Goal: Contribute content: Add original content to the website for others to see

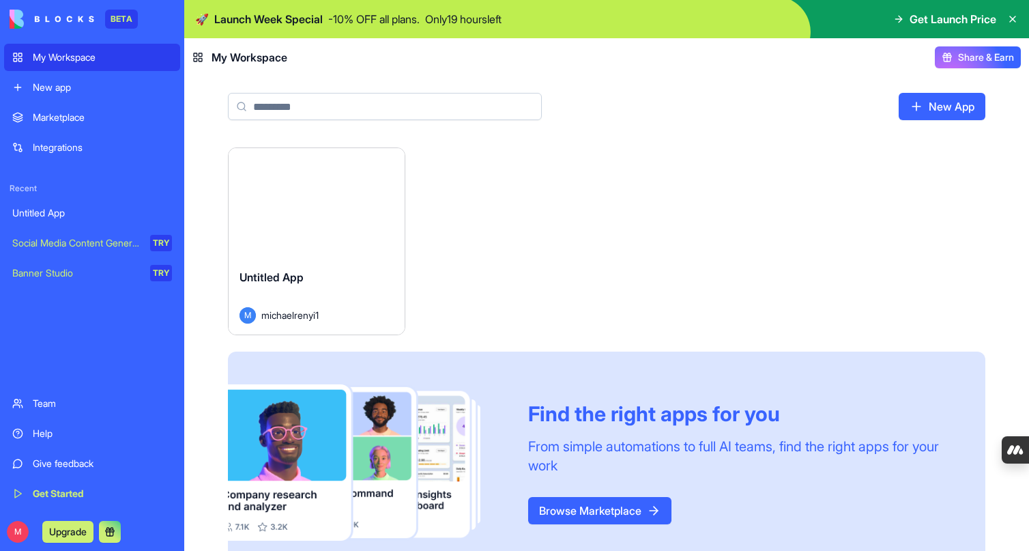
click at [945, 108] on link "New App" at bounding box center [942, 106] width 87 height 27
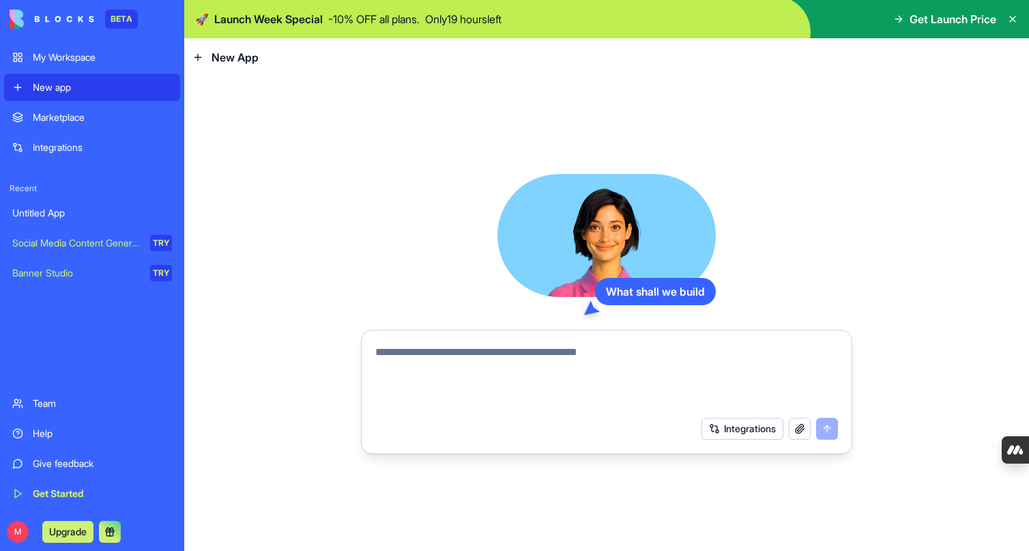
click at [478, 369] on textarea at bounding box center [606, 377] width 463 height 66
type textarea "**********"
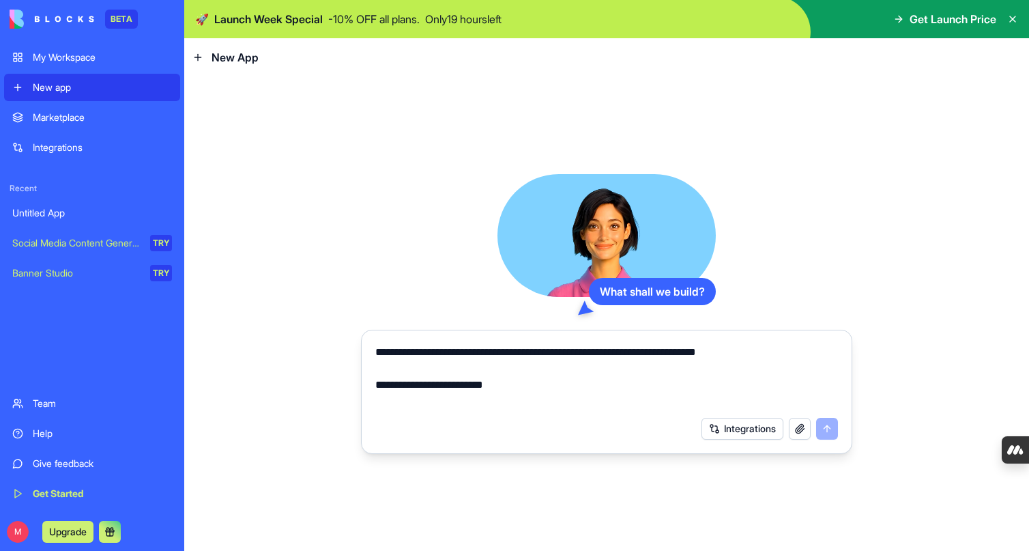
scroll to position [915, 0]
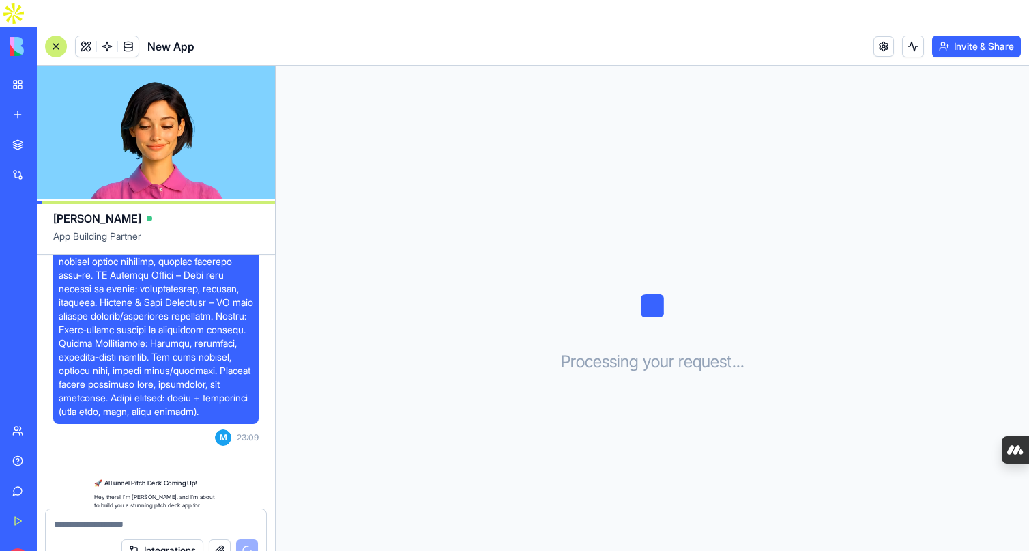
scroll to position [702, 0]
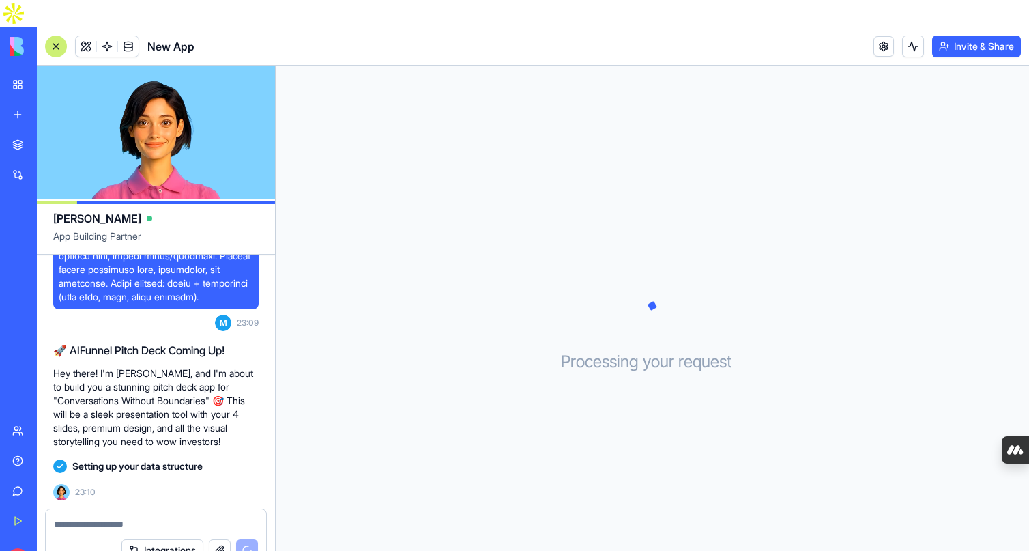
click at [98, 517] on textarea at bounding box center [156, 524] width 204 height 14
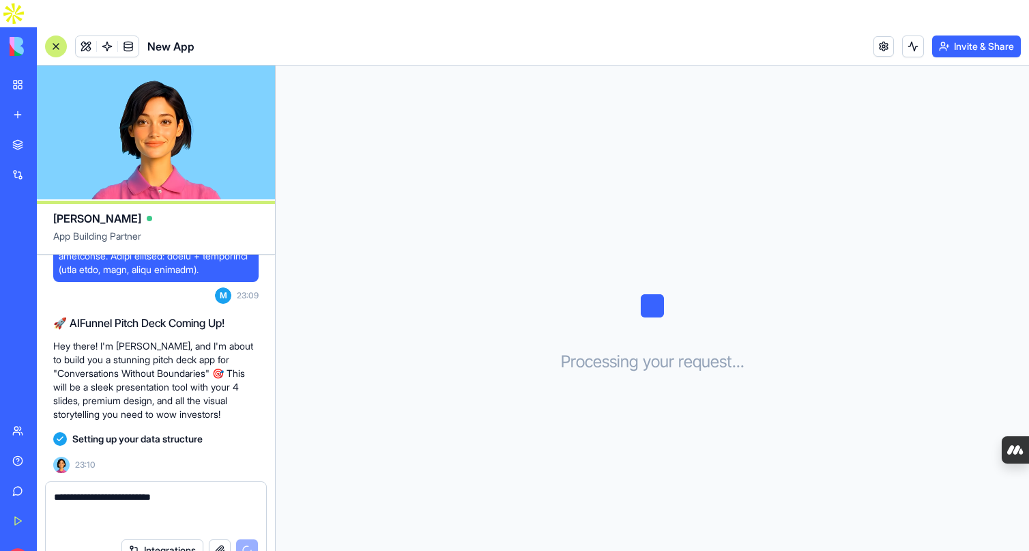
paste textarea "**********"
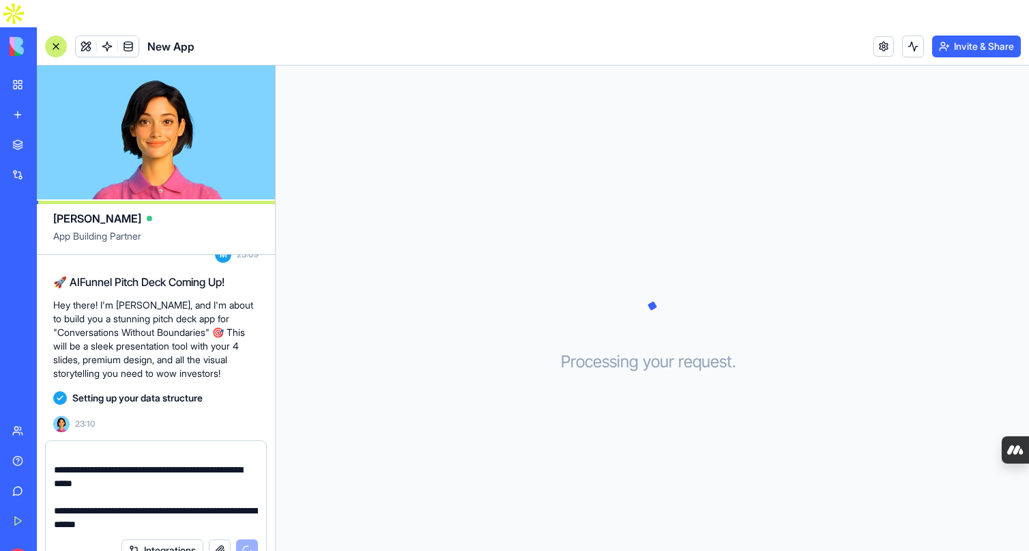
scroll to position [770, 0]
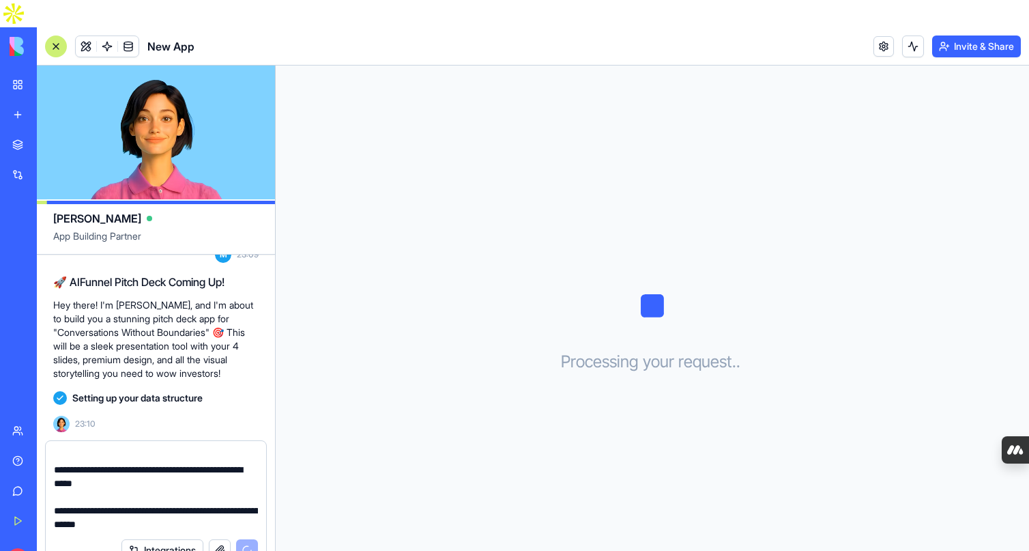
type textarea "**********"
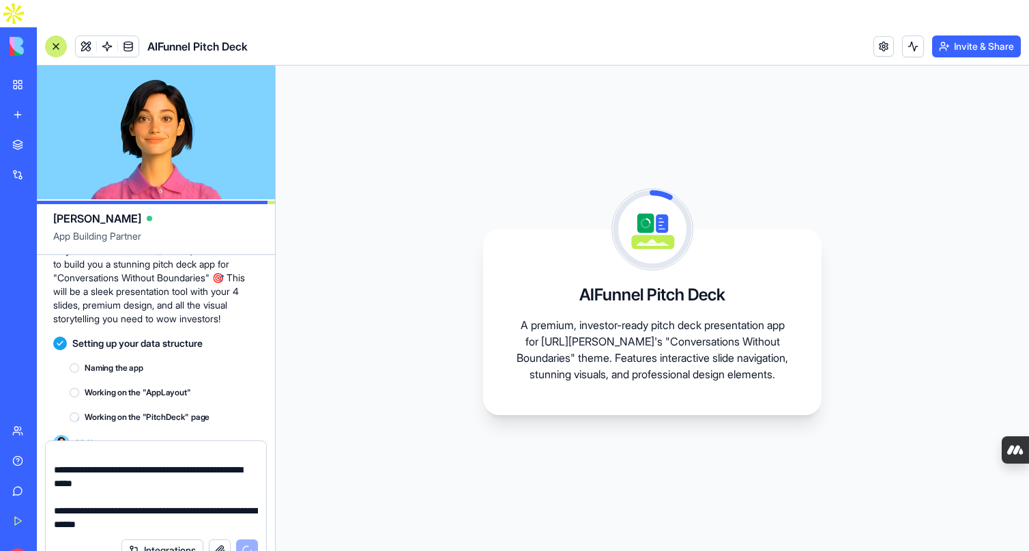
scroll to position [844, 0]
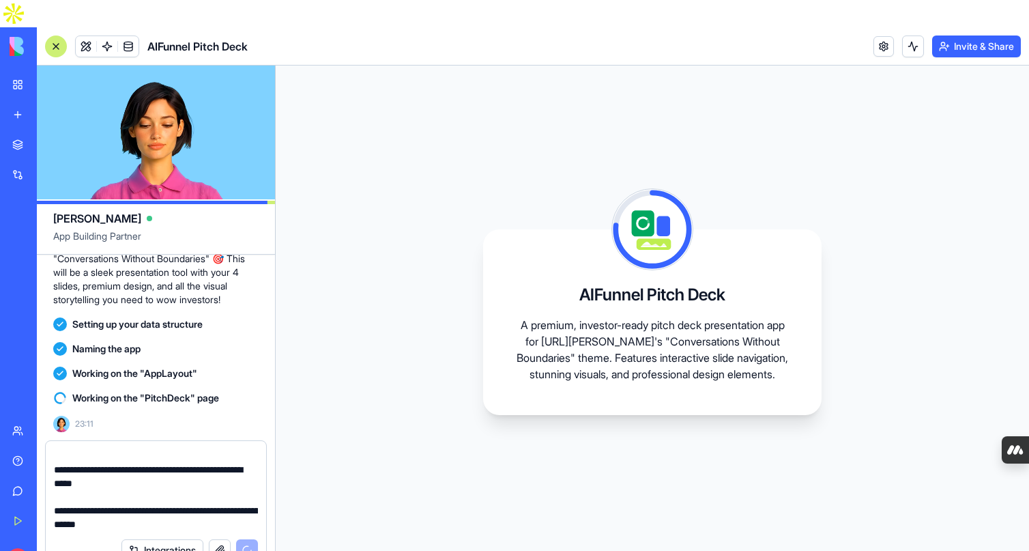
click at [167, 111] on video at bounding box center [156, 133] width 238 height 134
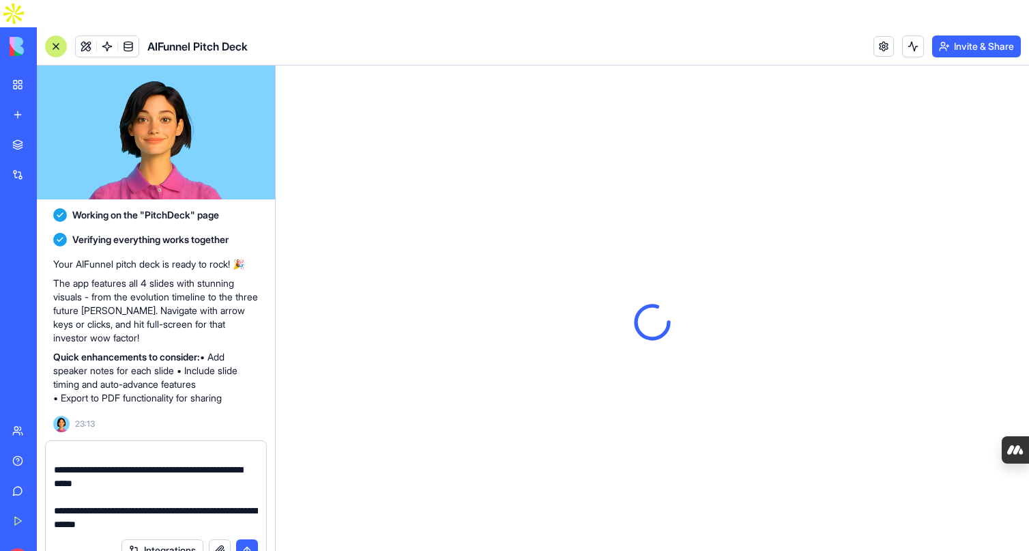
scroll to position [0, 0]
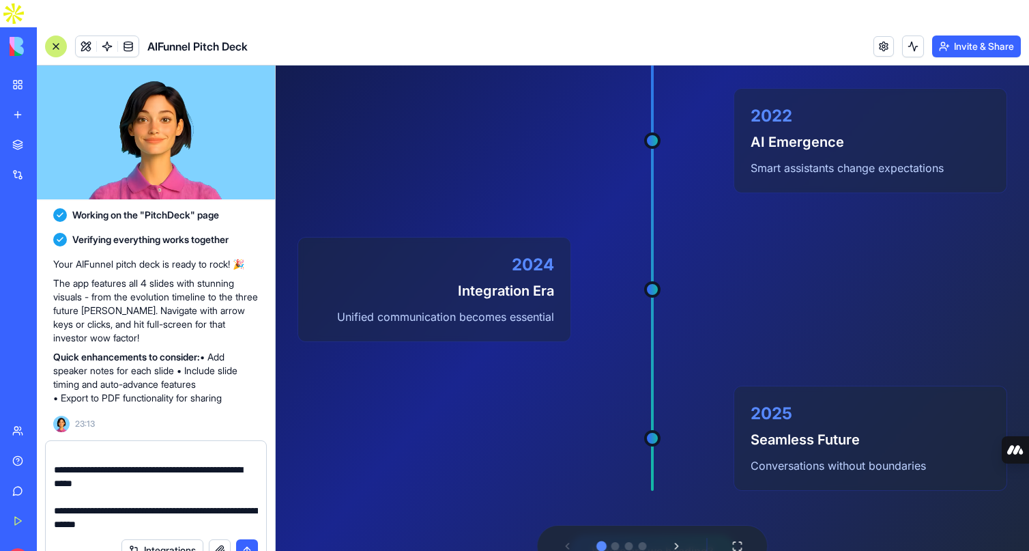
scroll to position [389, 0]
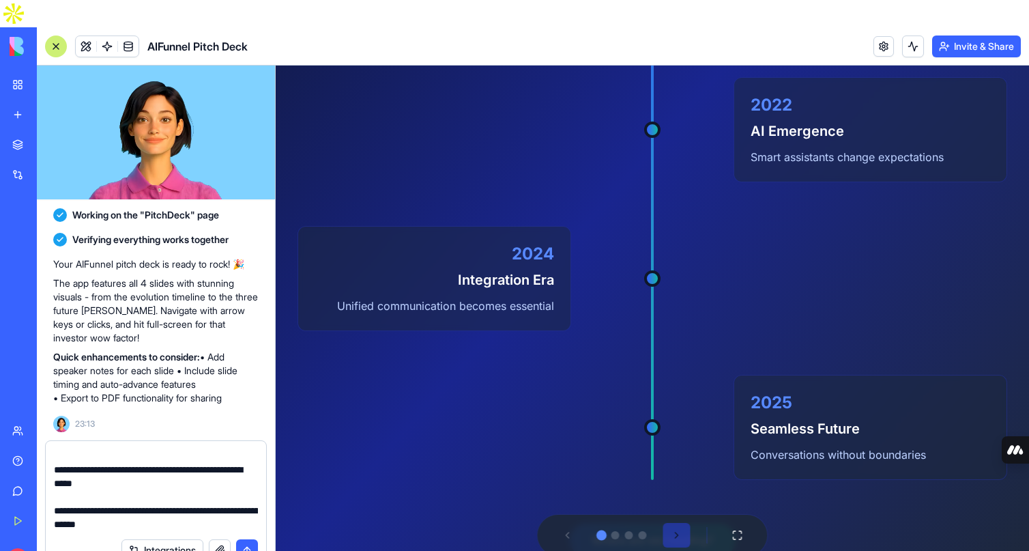
click at [678, 533] on button at bounding box center [676, 535] width 27 height 25
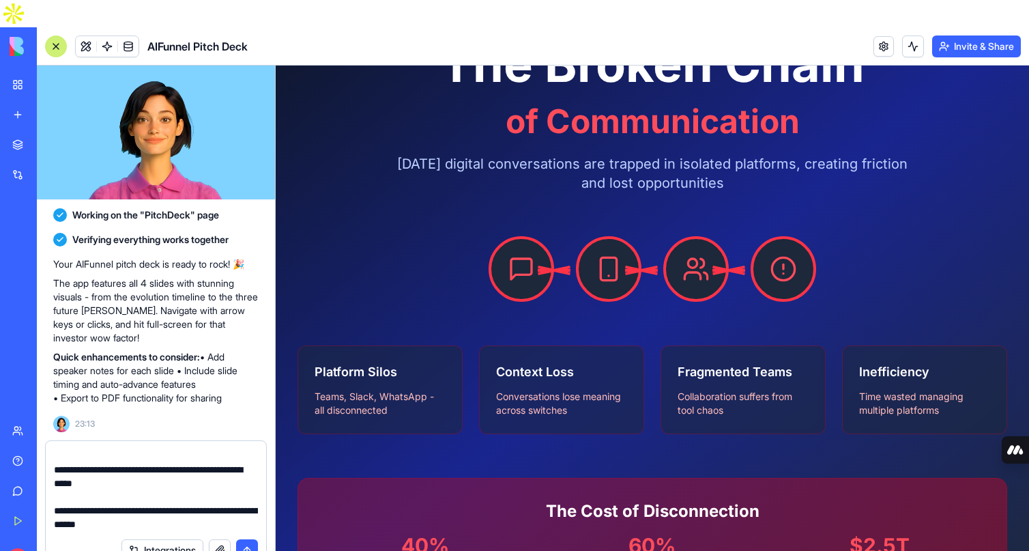
scroll to position [132, 0]
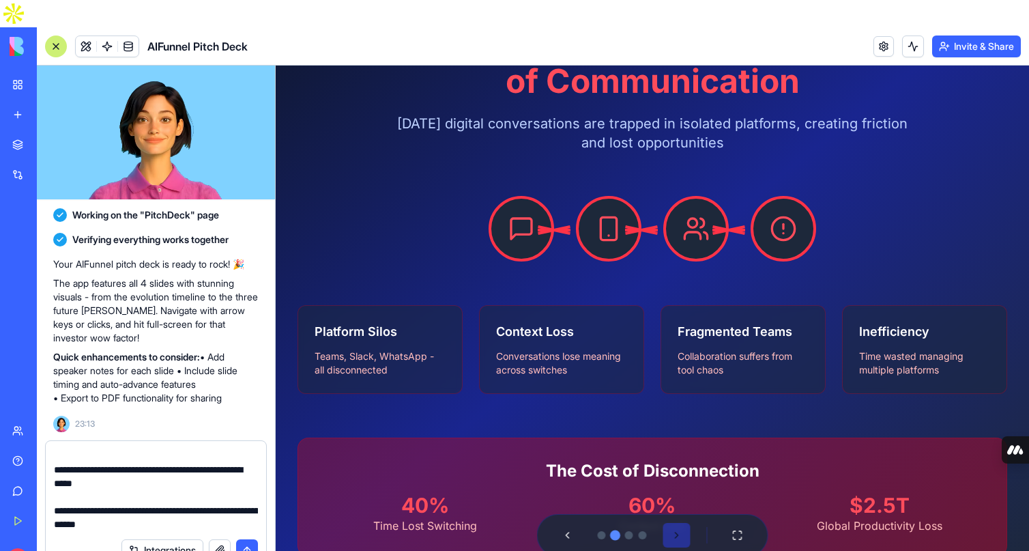
click at [675, 534] on button at bounding box center [676, 535] width 27 height 25
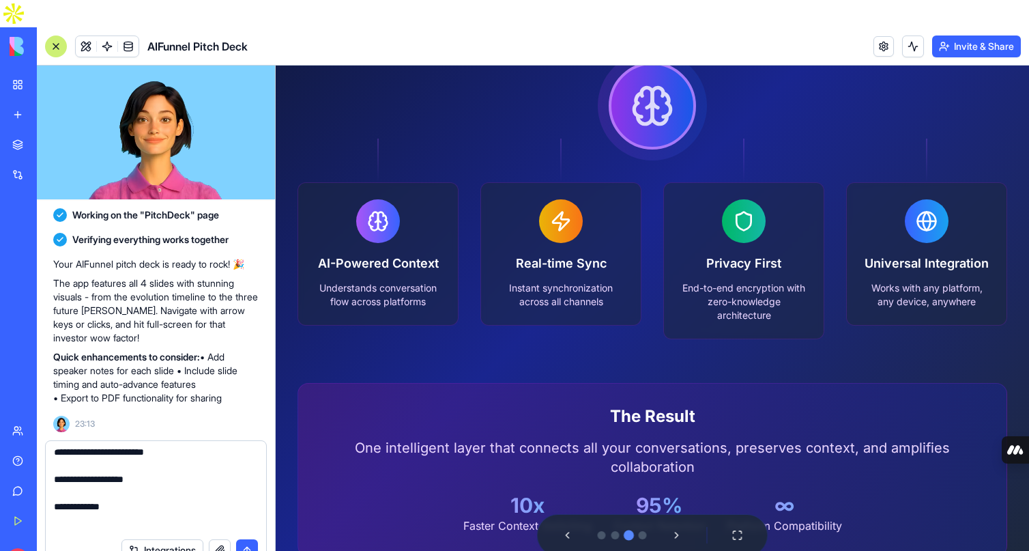
scroll to position [0, 0]
click at [247, 539] on button "submit" at bounding box center [247, 550] width 22 height 22
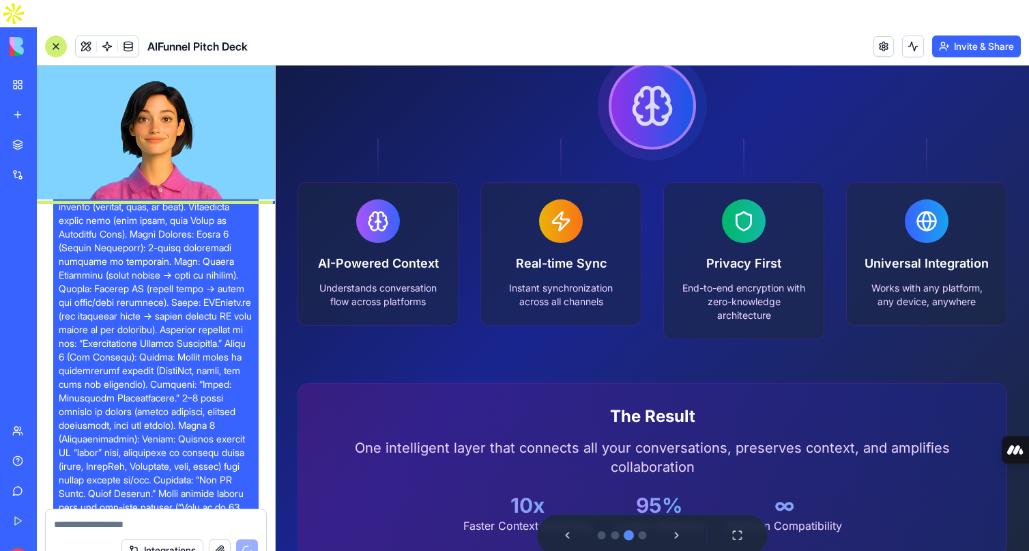
scroll to position [1569, 0]
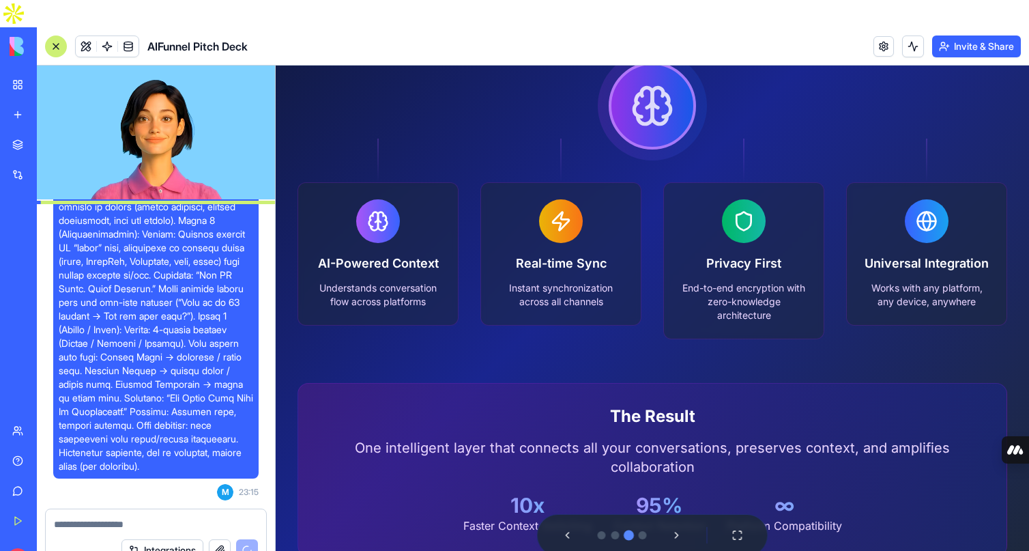
click at [134, 517] on textarea at bounding box center [156, 524] width 204 height 14
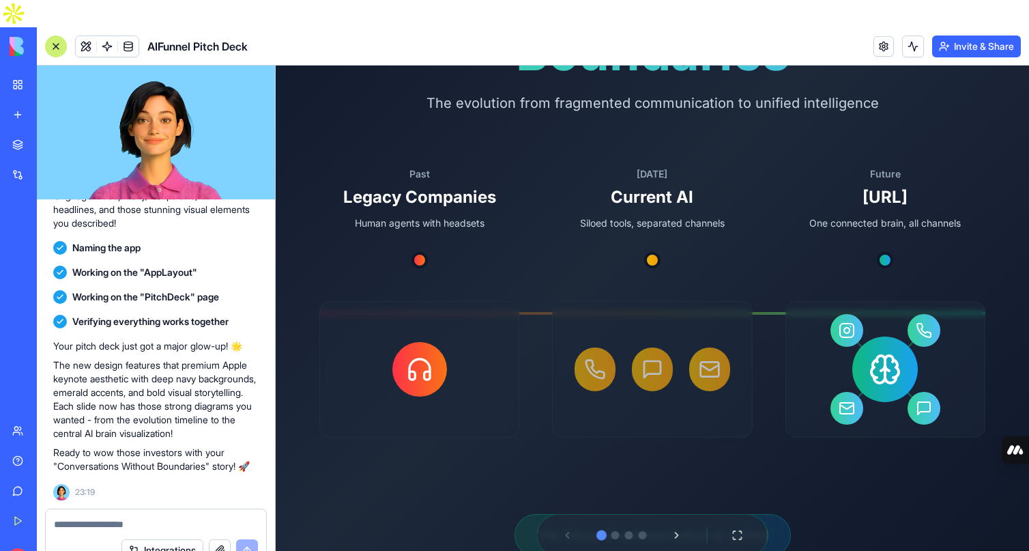
scroll to position [0, 0]
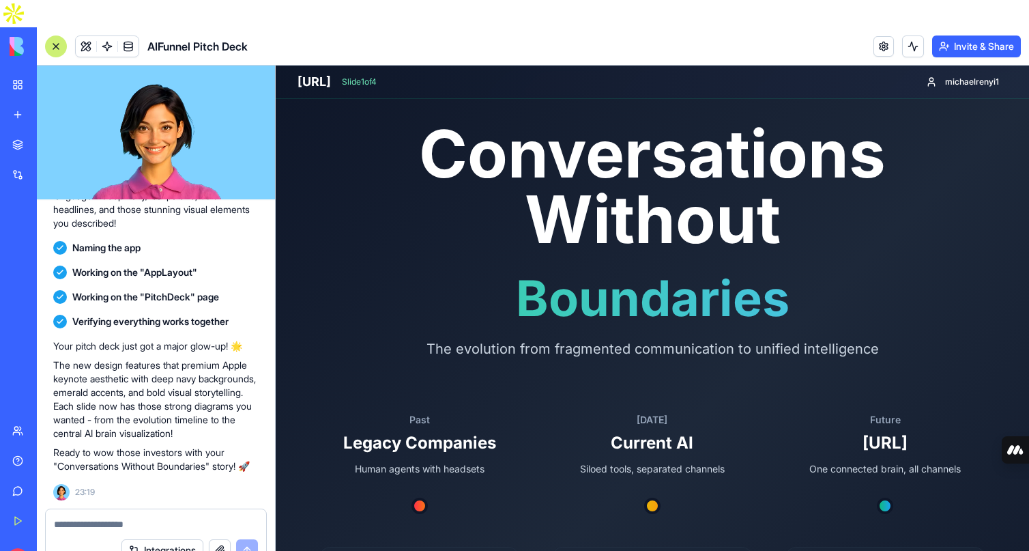
click at [130, 517] on textarea at bounding box center [156, 524] width 204 height 14
type textarea "**********"
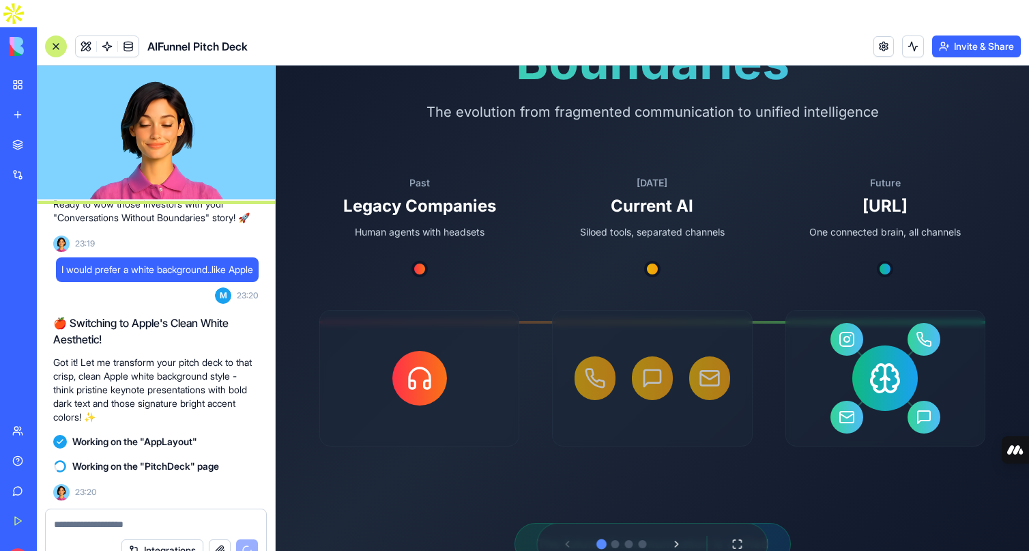
scroll to position [246, 0]
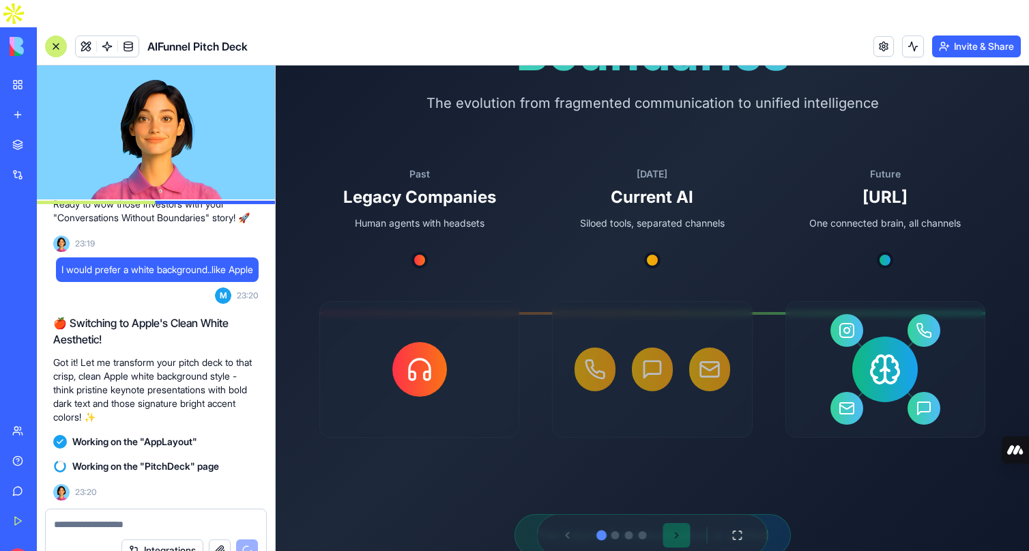
click at [677, 534] on button at bounding box center [676, 535] width 27 height 25
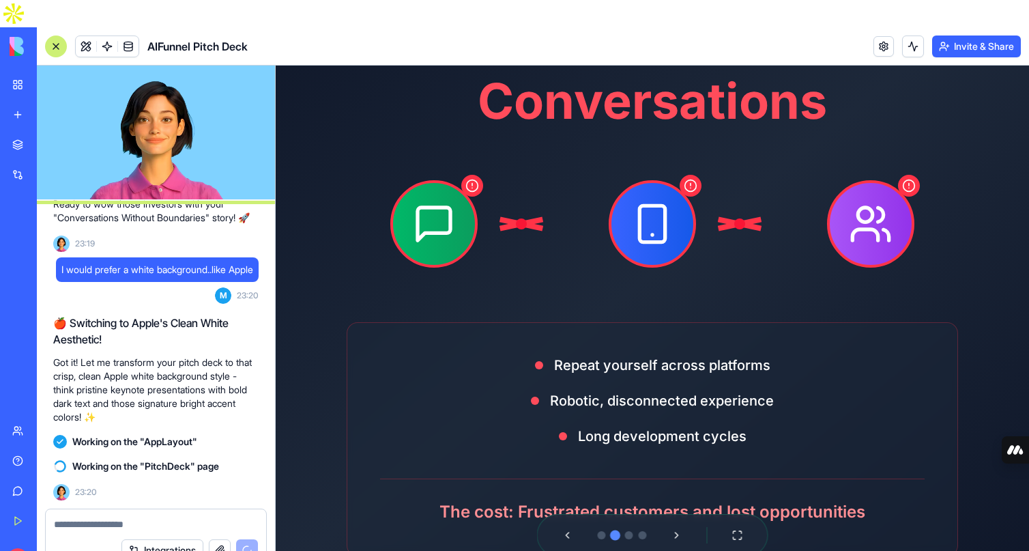
scroll to position [126, 0]
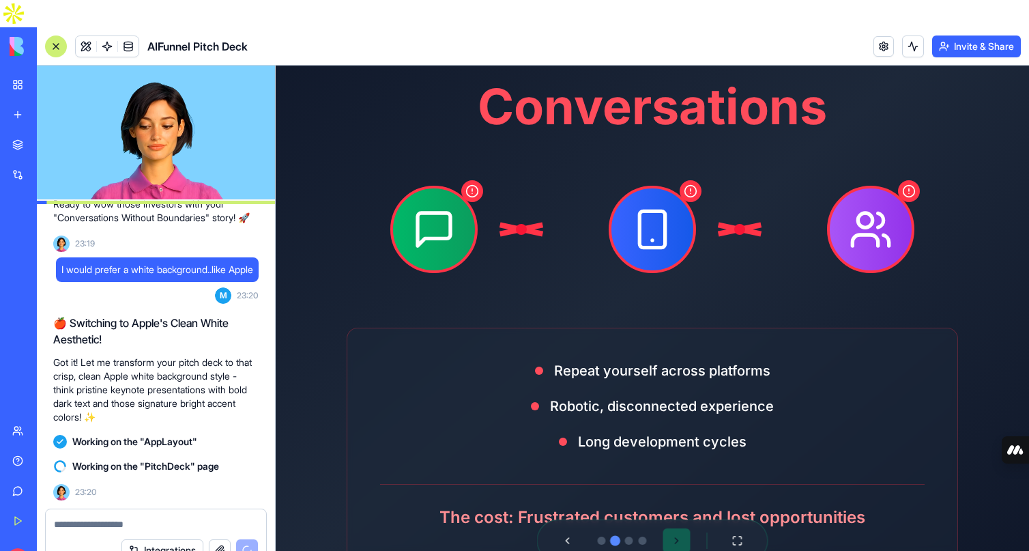
click at [672, 540] on button at bounding box center [676, 540] width 27 height 25
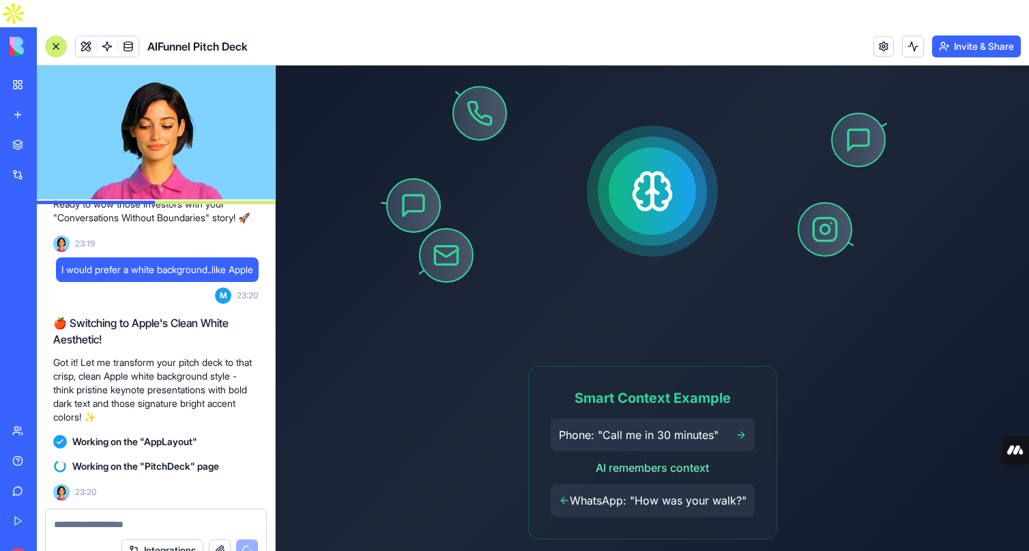
scroll to position [244, 0]
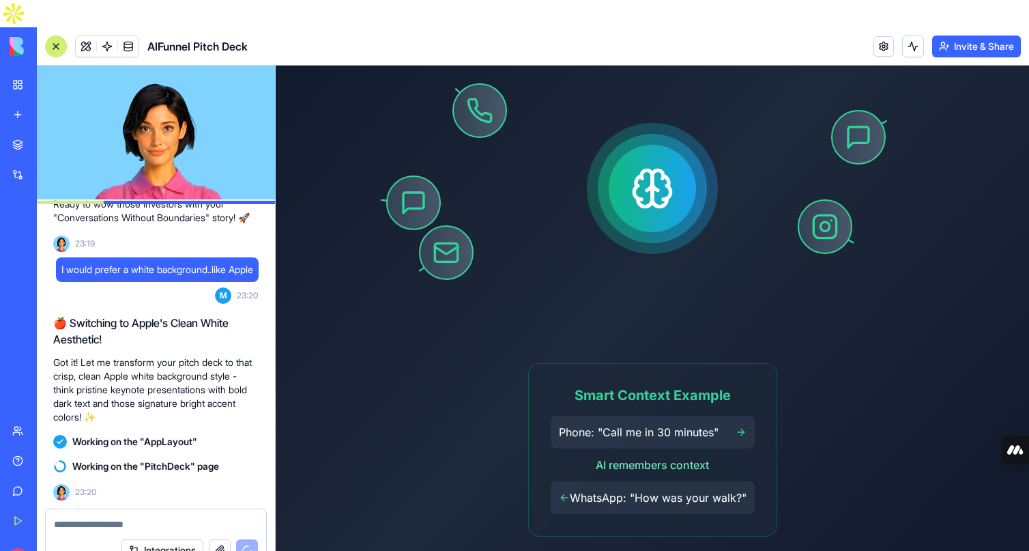
click at [663, 437] on span "Phone: "Call me in 30 minutes"" at bounding box center [639, 432] width 160 height 16
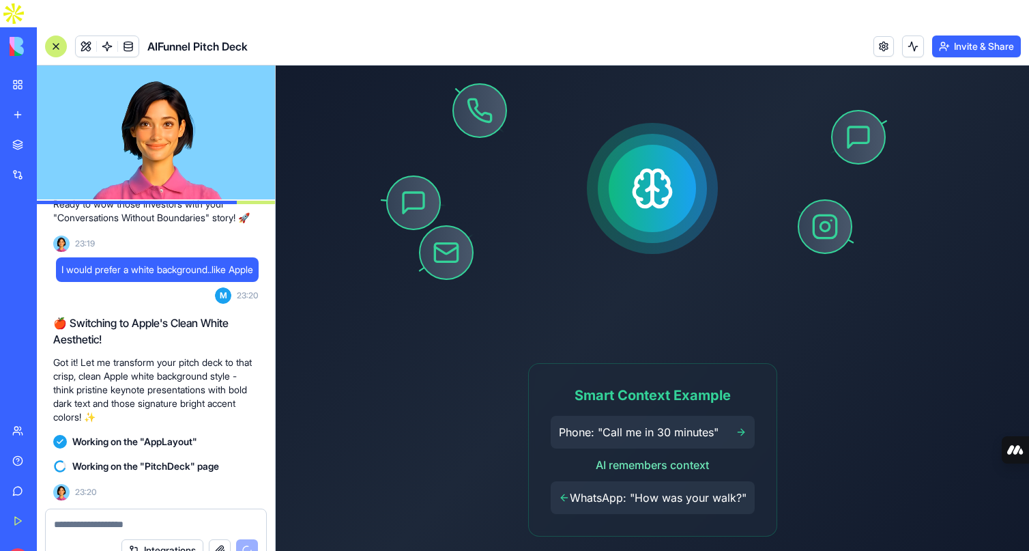
click at [676, 437] on span "Phone: "Call me in 30 minutes"" at bounding box center [639, 432] width 160 height 16
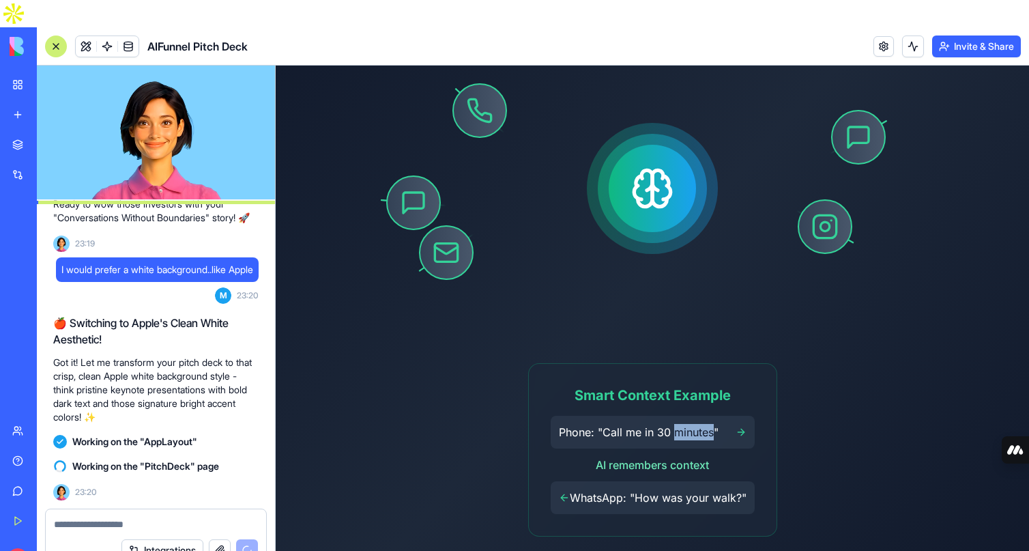
click at [676, 437] on span "Phone: "Call me in 30 minutes"" at bounding box center [639, 432] width 160 height 16
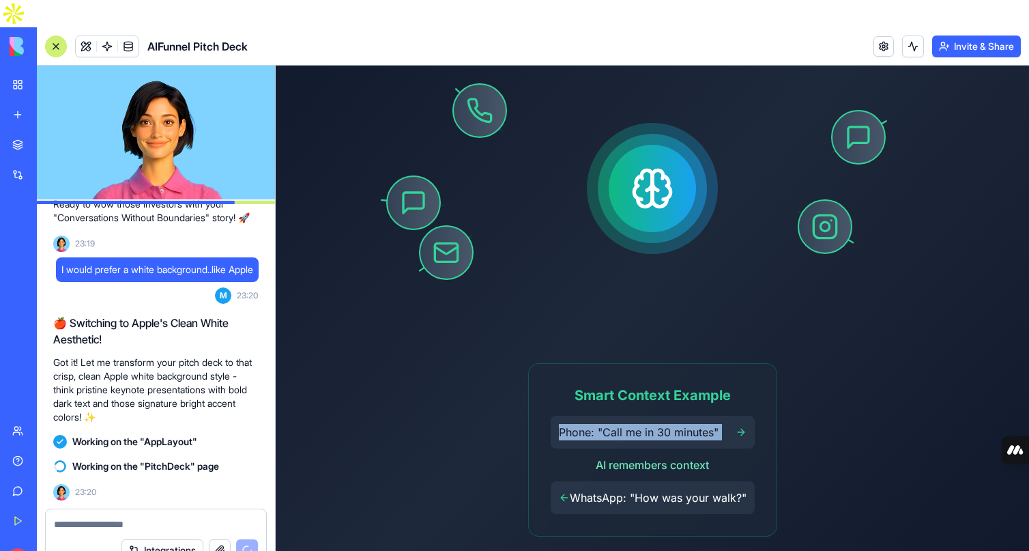
click at [676, 437] on span "Phone: "Call me in 30 minutes"" at bounding box center [639, 432] width 160 height 16
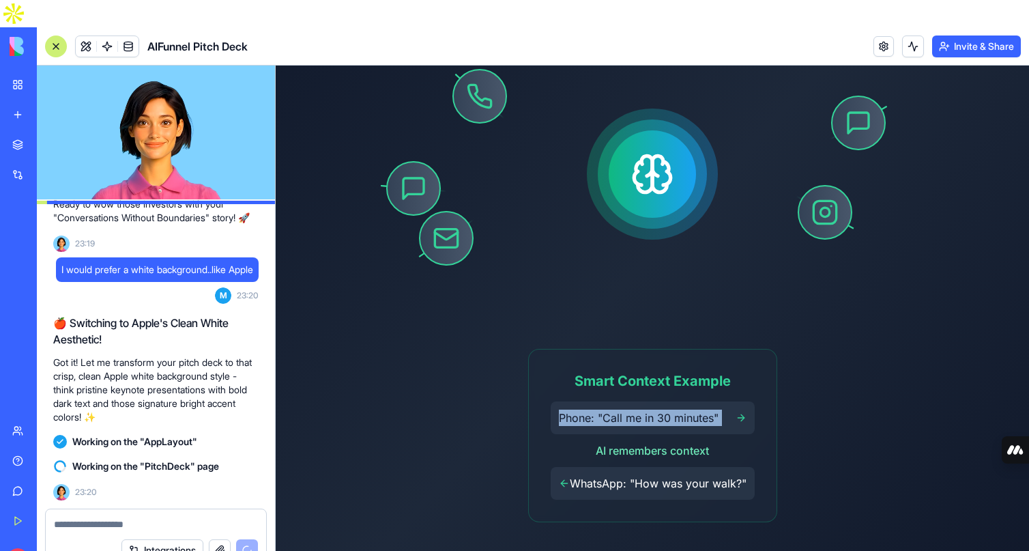
scroll to position [345, 0]
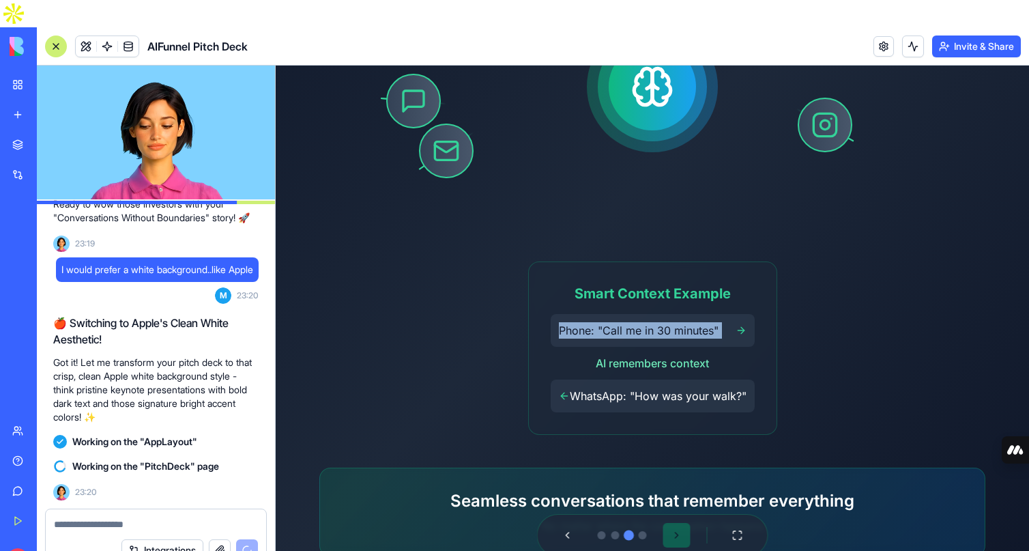
click at [677, 540] on button at bounding box center [676, 535] width 27 height 25
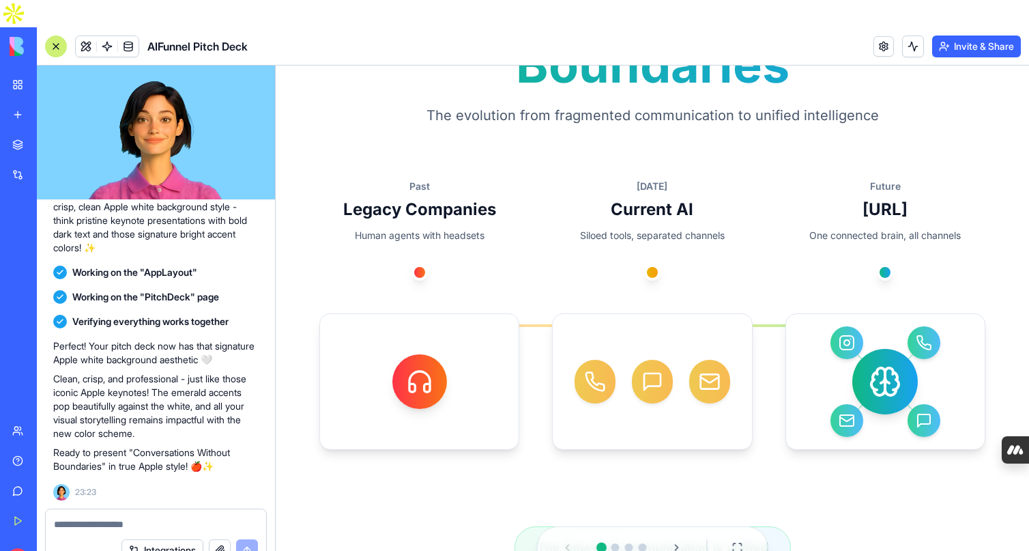
scroll to position [246, 0]
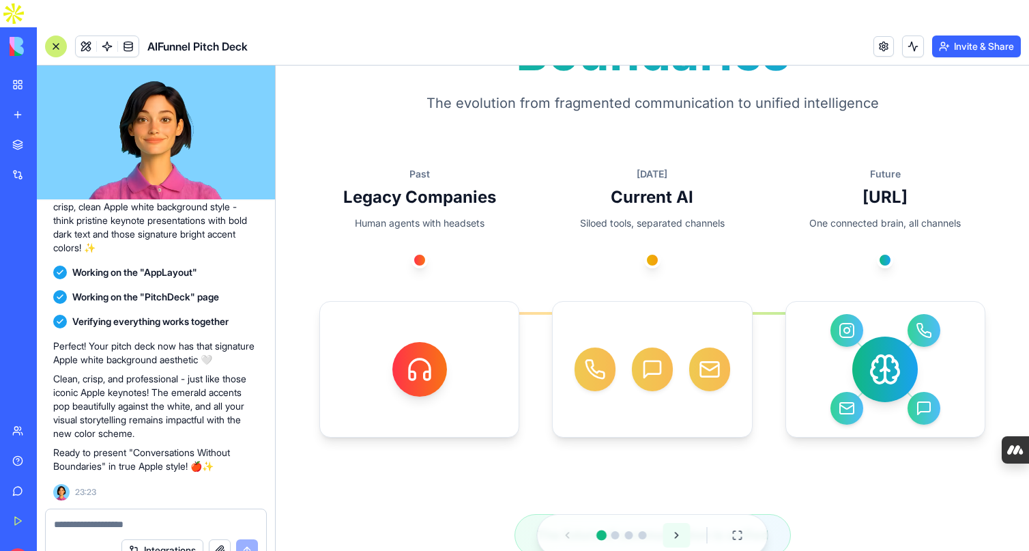
click at [676, 534] on button at bounding box center [676, 535] width 27 height 25
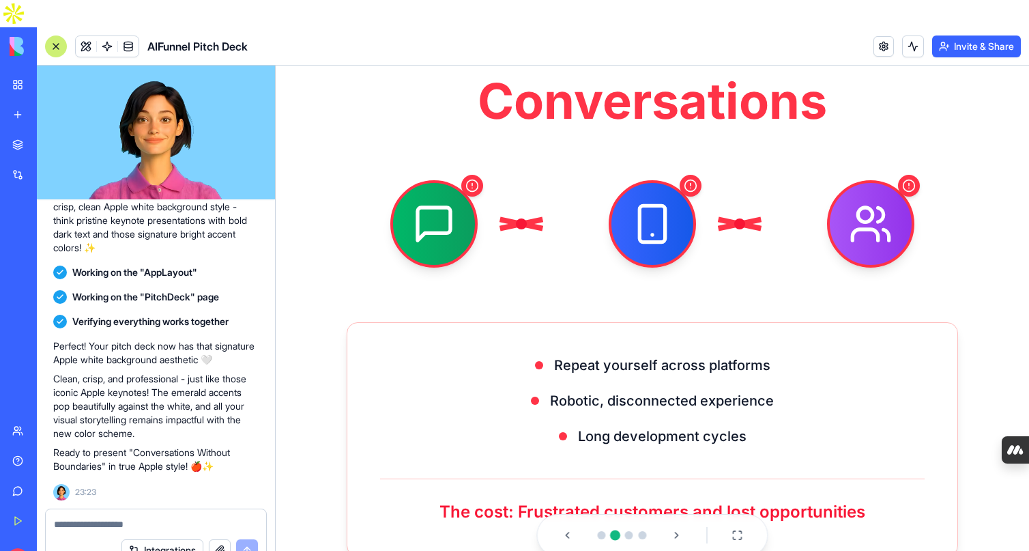
scroll to position [0, 0]
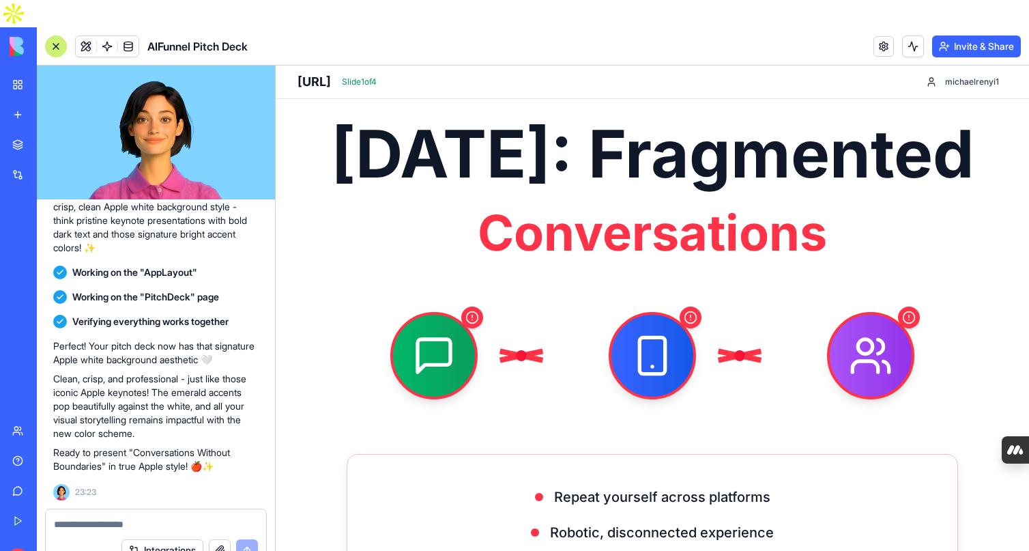
click at [149, 517] on textarea at bounding box center [156, 524] width 204 height 14
click at [248, 517] on textarea "**********" at bounding box center [156, 524] width 204 height 14
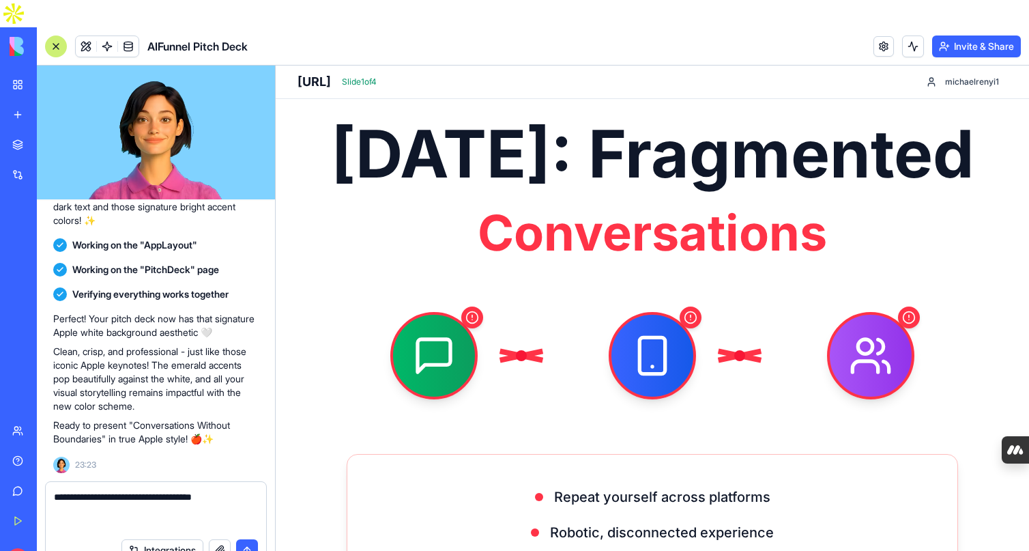
paste textarea "**********"
type textarea "**********"
